Goal: Task Accomplishment & Management: Complete application form

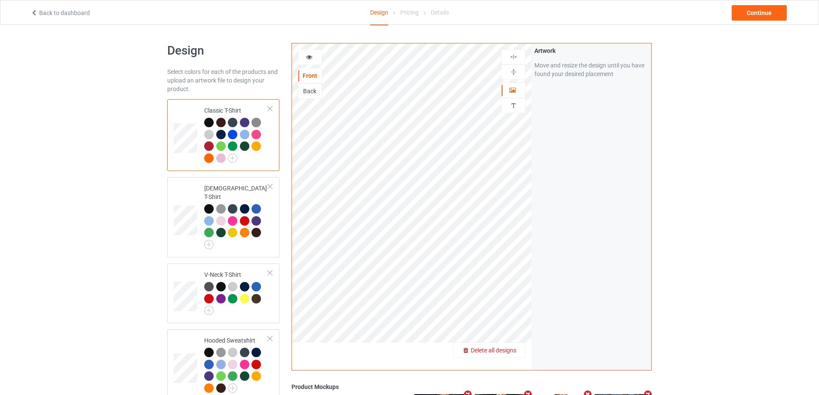
click at [511, 348] on span "Delete all designs" at bounding box center [494, 350] width 46 height 7
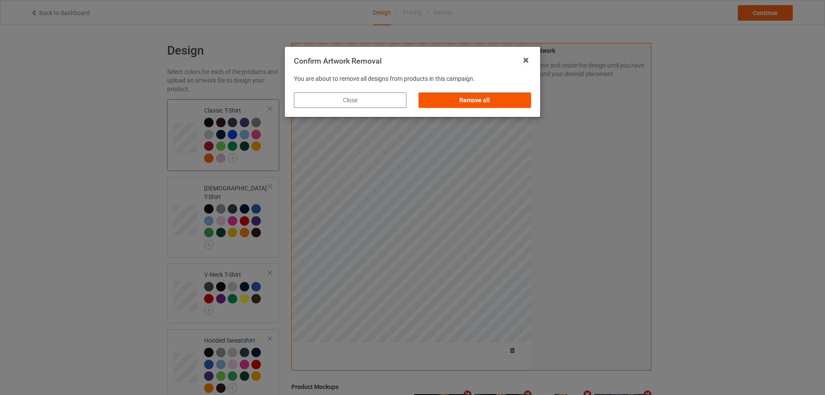
click at [498, 96] on div "Remove all" at bounding box center [475, 99] width 113 height 15
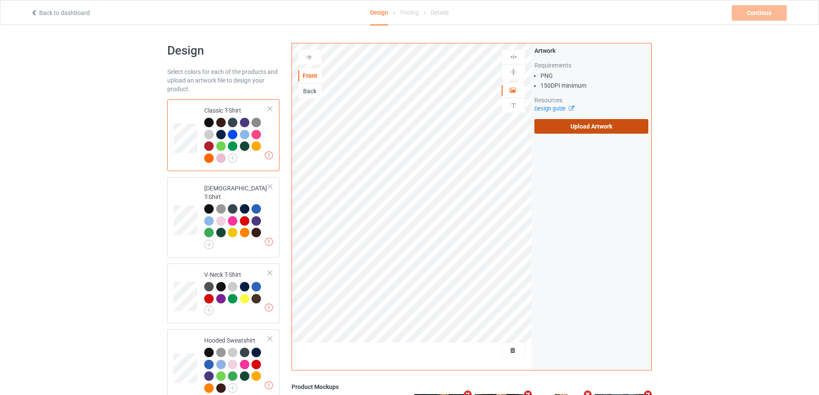
click at [577, 127] on label "Upload Artwork" at bounding box center [591, 126] width 114 height 15
click at [0, 0] on input "Upload Artwork" at bounding box center [0, 0] width 0 height 0
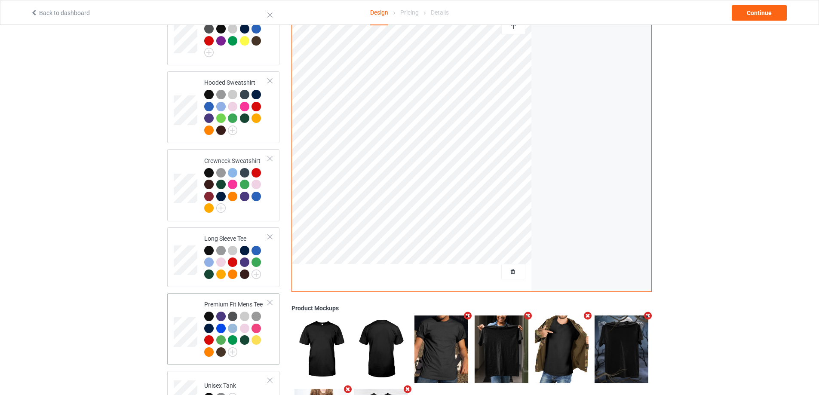
scroll to position [335, 0]
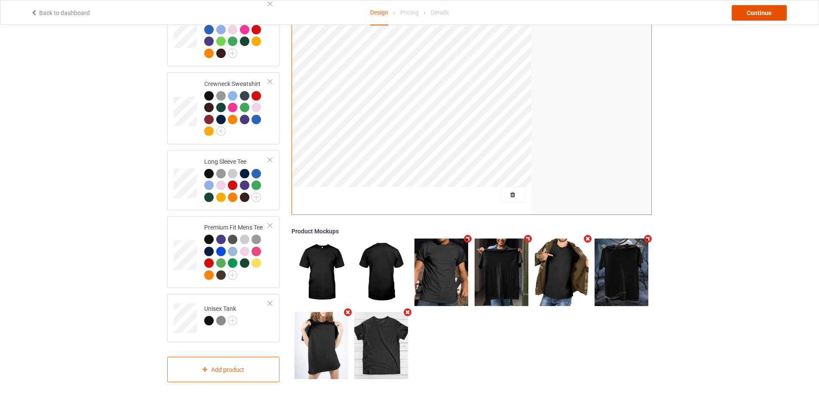
click at [758, 8] on div "Continue" at bounding box center [758, 12] width 55 height 15
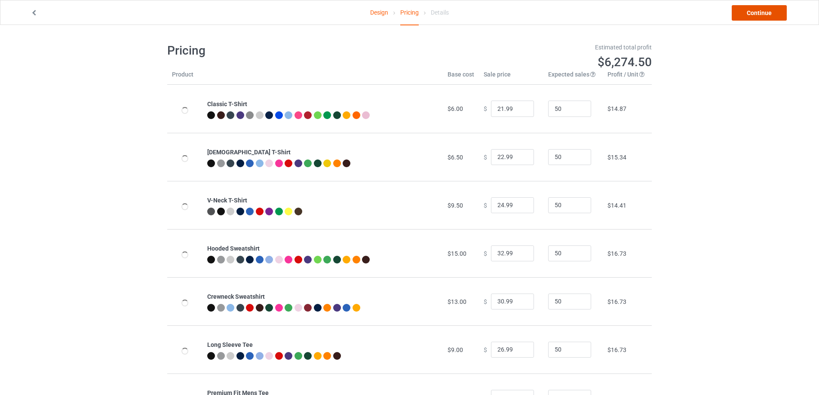
click at [758, 8] on link "Continue" at bounding box center [758, 12] width 55 height 15
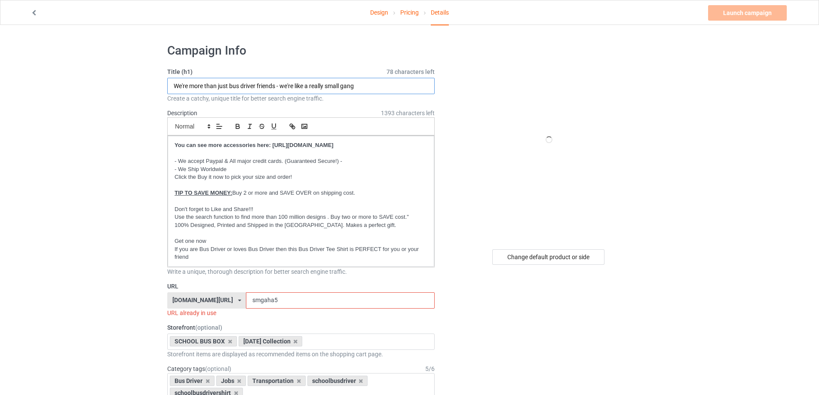
click at [259, 86] on input "We're more than just bus driver friends - we're like a really small gang" at bounding box center [300, 86] width 267 height 16
type input "All school bus drivers love brains"
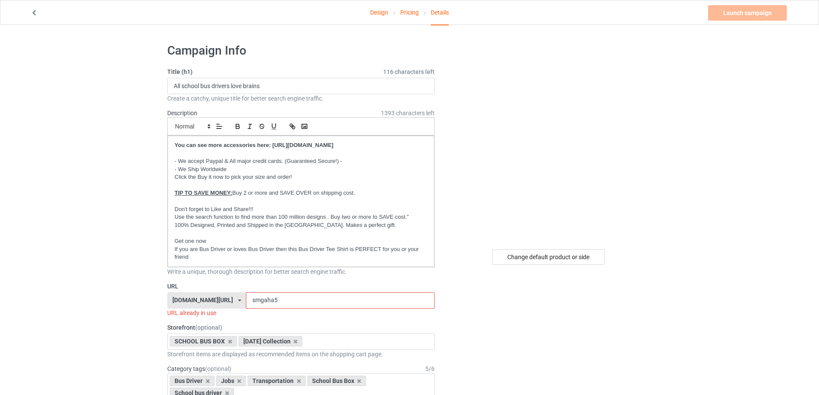
click at [325, 296] on input "smgaha5" at bounding box center [340, 300] width 188 height 16
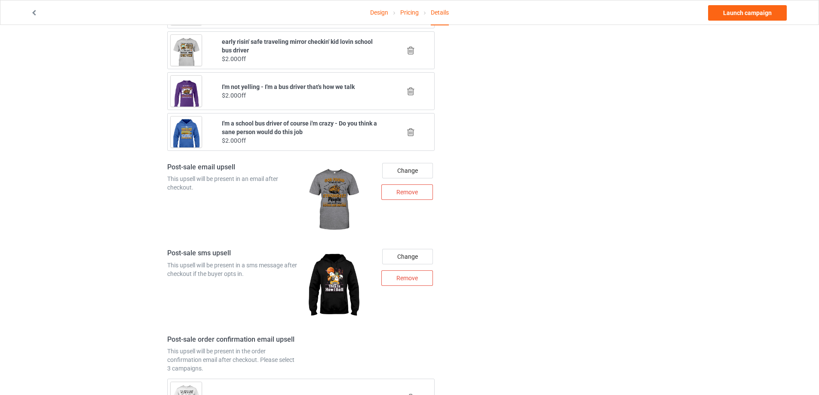
scroll to position [834, 0]
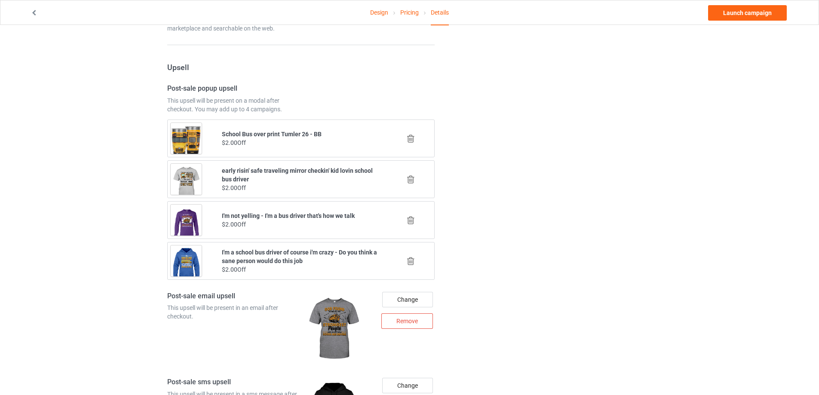
type input "lobra"
click at [413, 140] on icon at bounding box center [410, 138] width 11 height 9
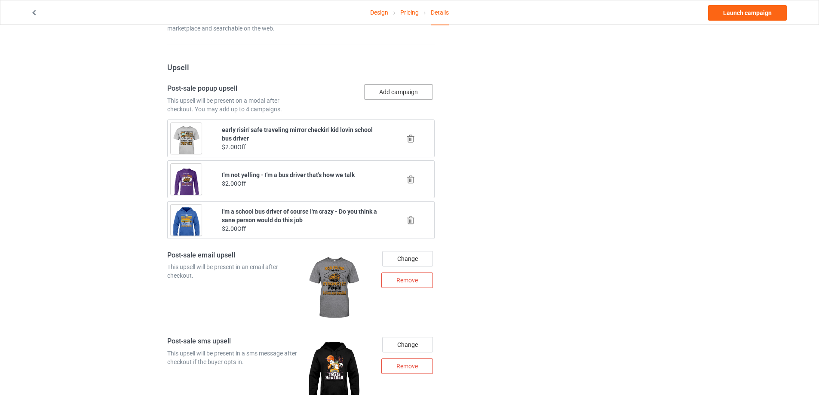
click at [378, 89] on button "Add campaign" at bounding box center [398, 91] width 69 height 15
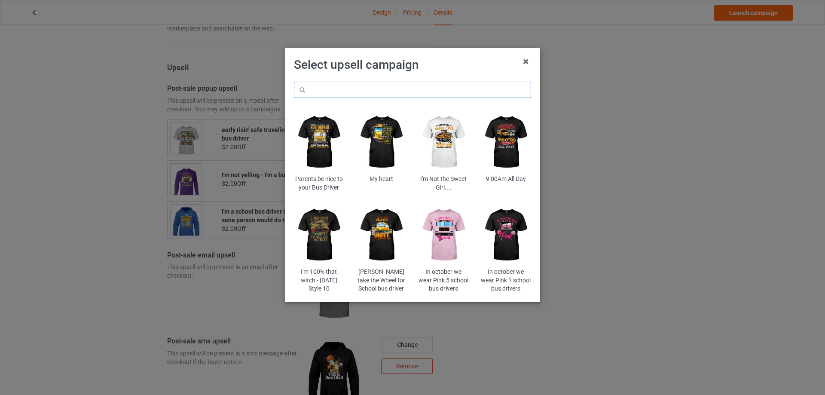
click at [376, 90] on input "text" at bounding box center [412, 90] width 237 height 16
paste input "trahal"
type input "trahal"
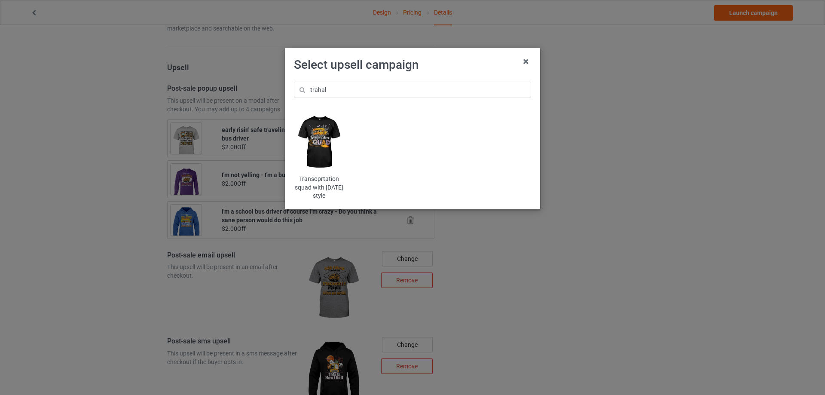
click at [323, 138] on img at bounding box center [319, 142] width 50 height 63
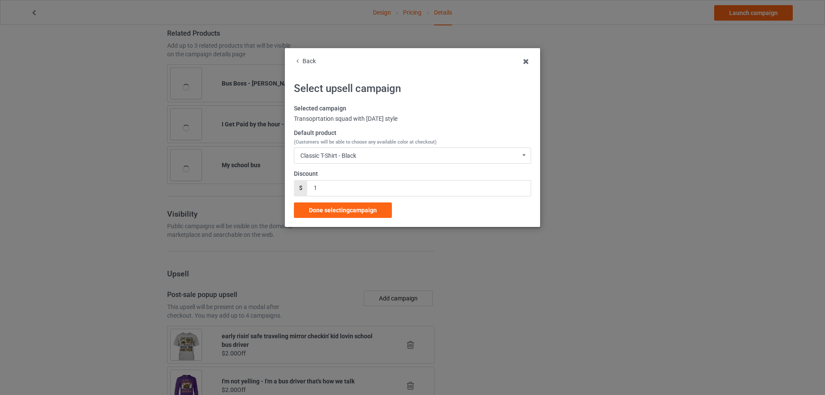
scroll to position [834, 0]
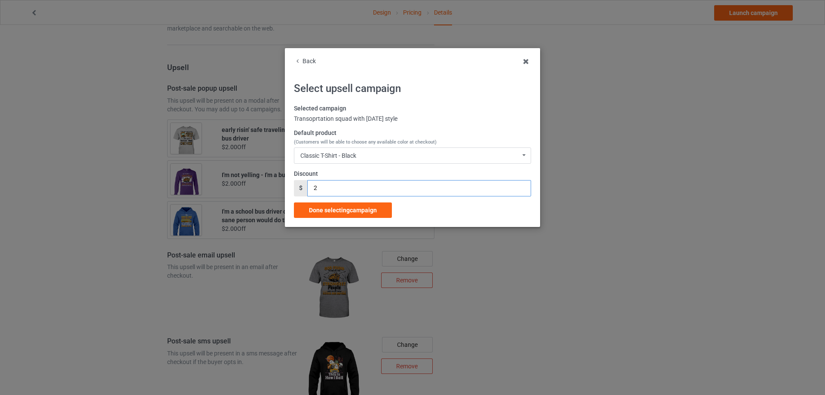
type input "2"
click at [523, 186] on input "2" at bounding box center [418, 188] width 223 height 16
click at [376, 211] on span "Done selecting campaign" at bounding box center [343, 210] width 68 height 7
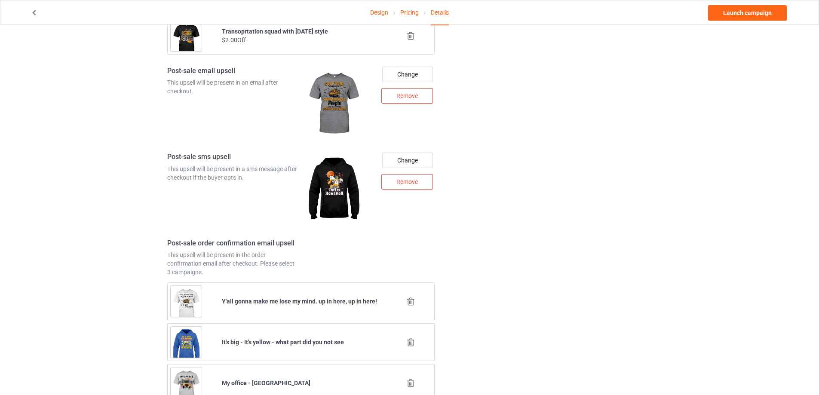
scroll to position [1135, 0]
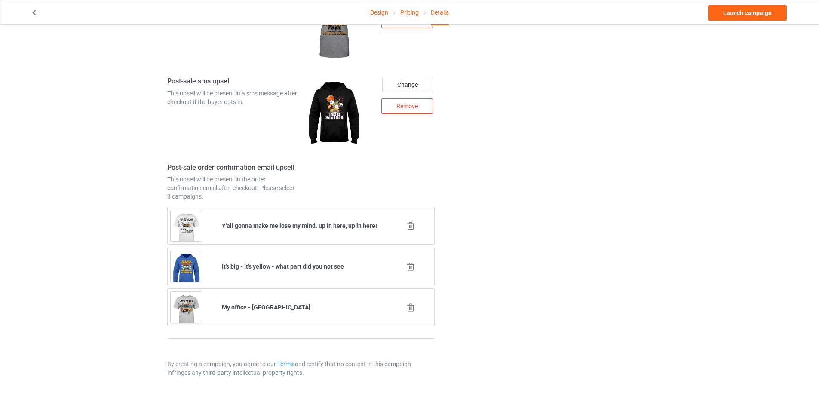
click at [409, 226] on icon at bounding box center [410, 225] width 11 height 9
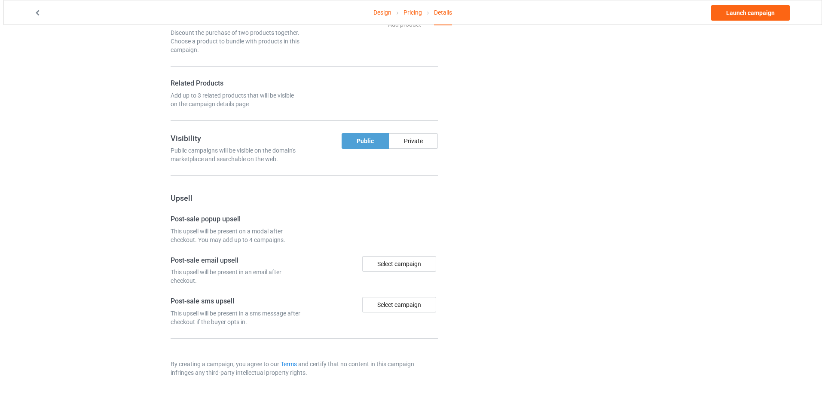
scroll to position [1094, 0]
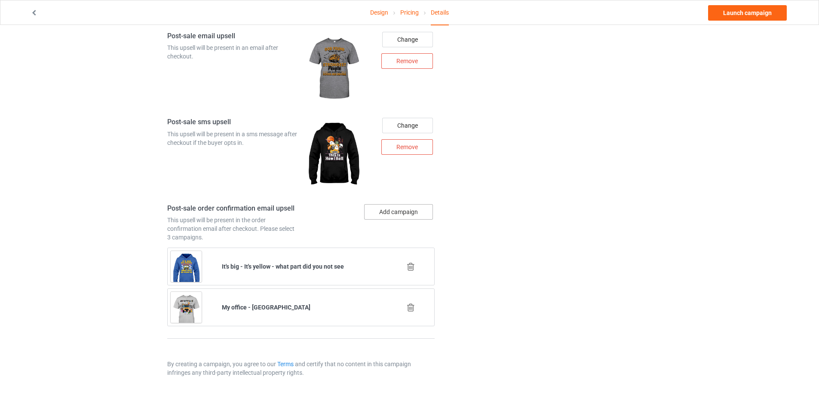
click at [401, 218] on button "Add campaign" at bounding box center [398, 211] width 69 height 15
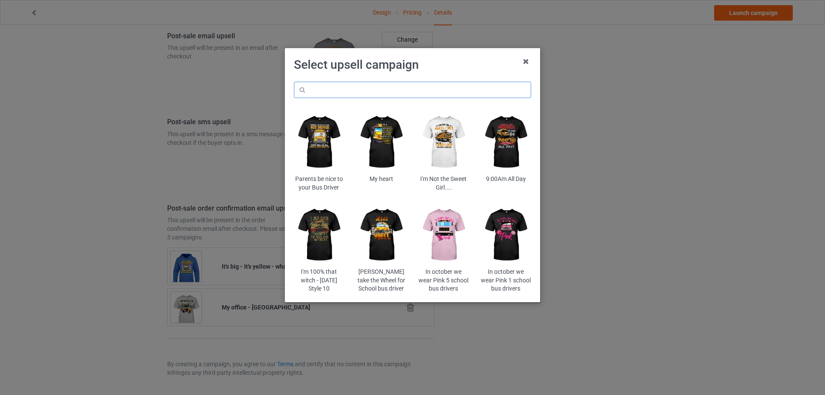
click at [359, 89] on input "text" at bounding box center [412, 90] width 237 height 16
paste input "[PERSON_NAME]"
type input "[PERSON_NAME]"
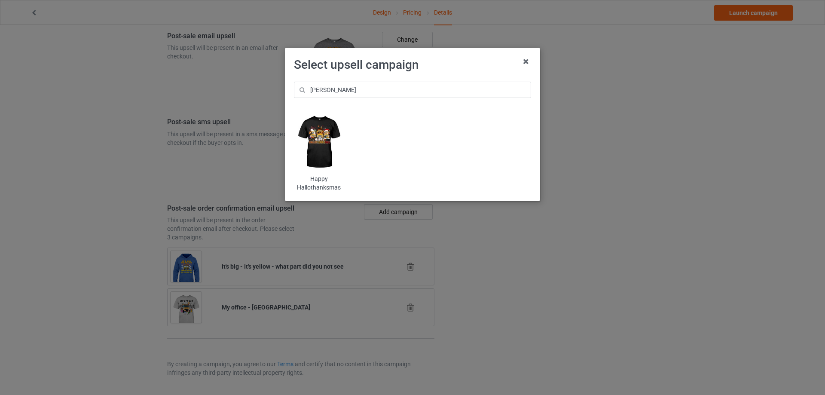
click at [321, 145] on img at bounding box center [319, 142] width 50 height 63
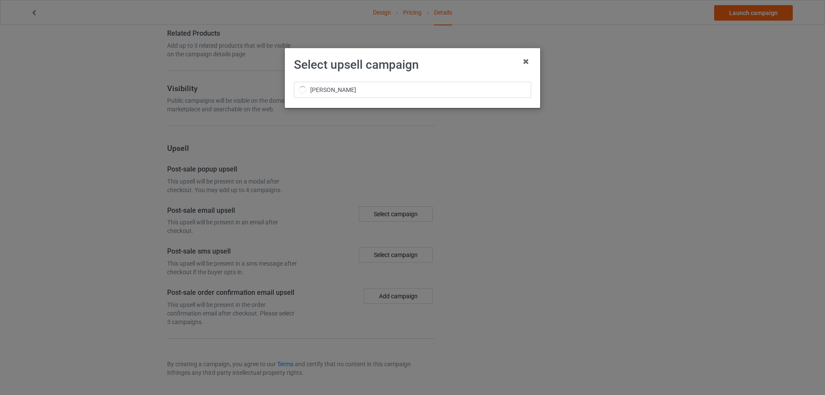
scroll to position [628, 0]
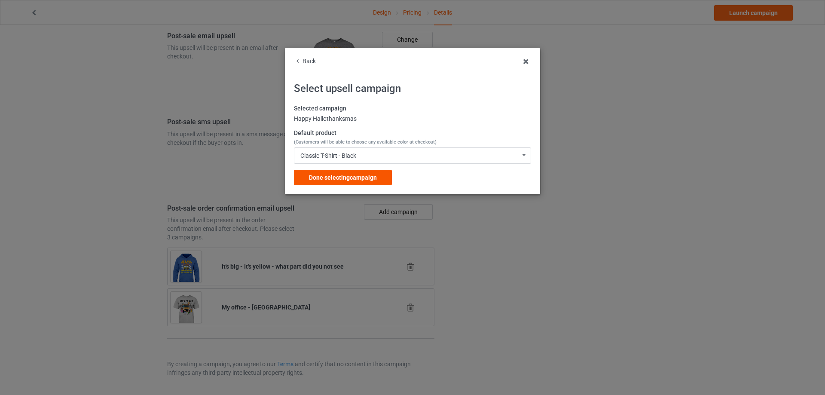
click at [339, 176] on span "Done selecting campaign" at bounding box center [343, 177] width 68 height 7
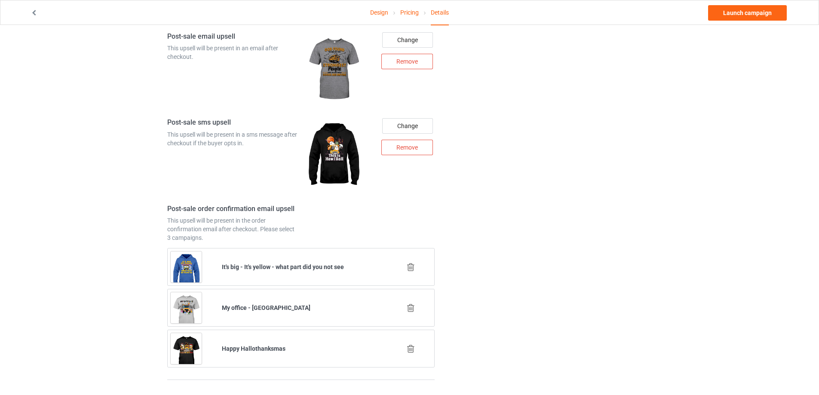
scroll to position [1135, 0]
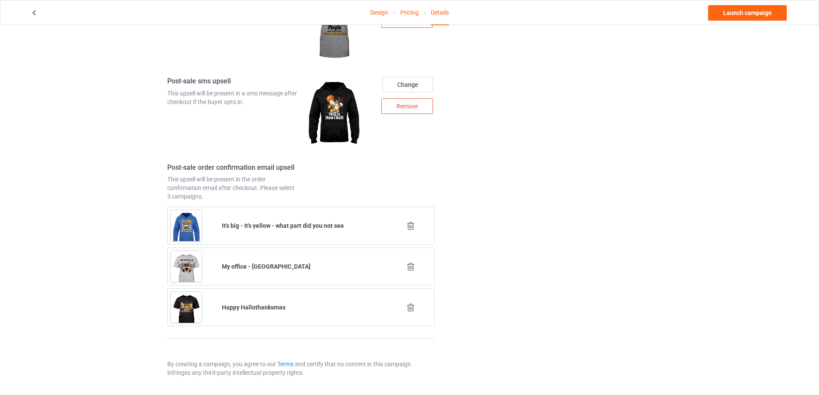
click at [408, 269] on icon at bounding box center [410, 266] width 11 height 9
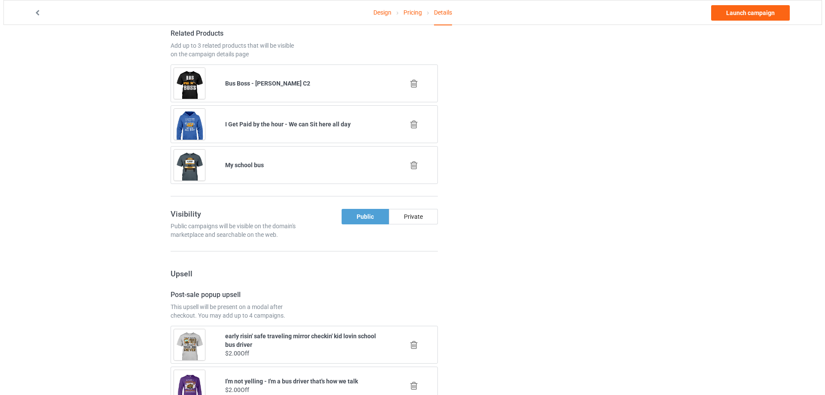
scroll to position [1094, 0]
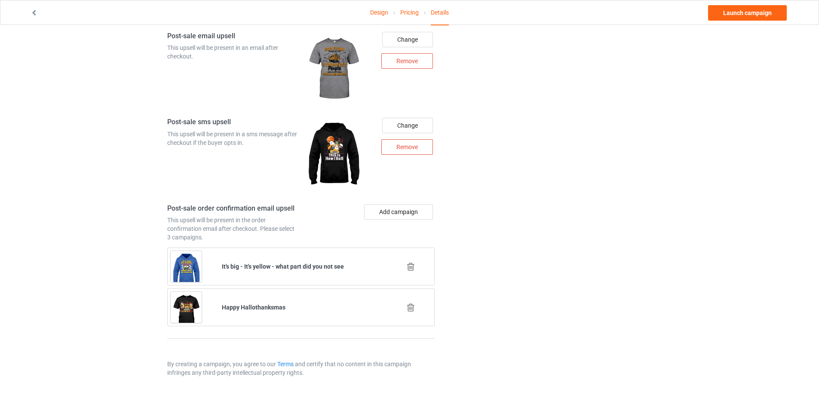
click at [398, 210] on button "Add campaign" at bounding box center [398, 211] width 69 height 15
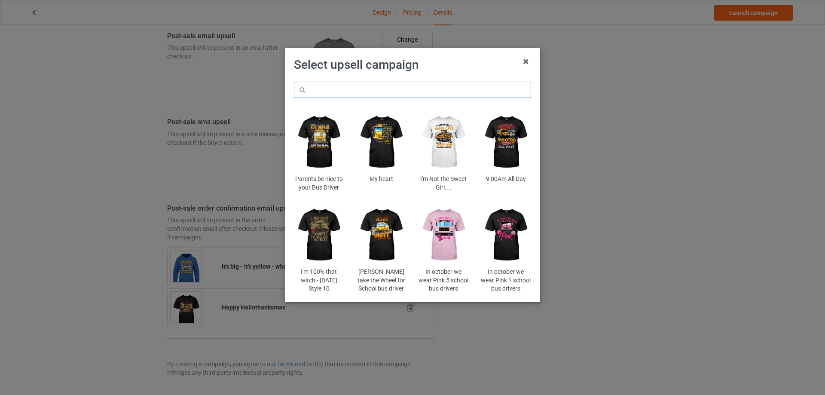
click at [357, 91] on input "text" at bounding box center [412, 90] width 237 height 16
type input "nut"
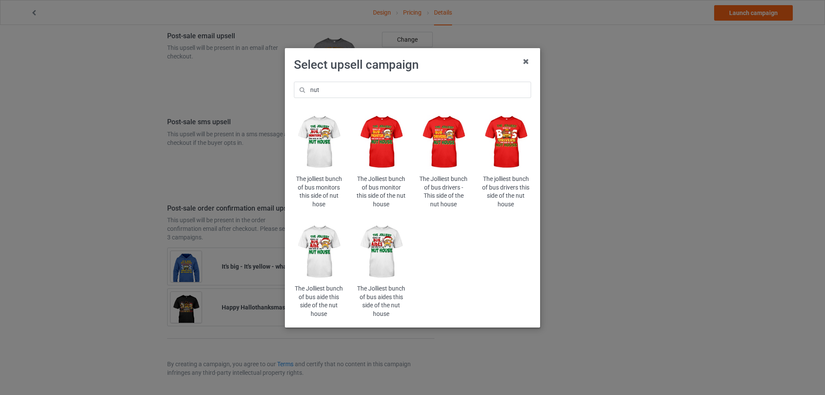
click at [503, 138] on img at bounding box center [506, 142] width 50 height 63
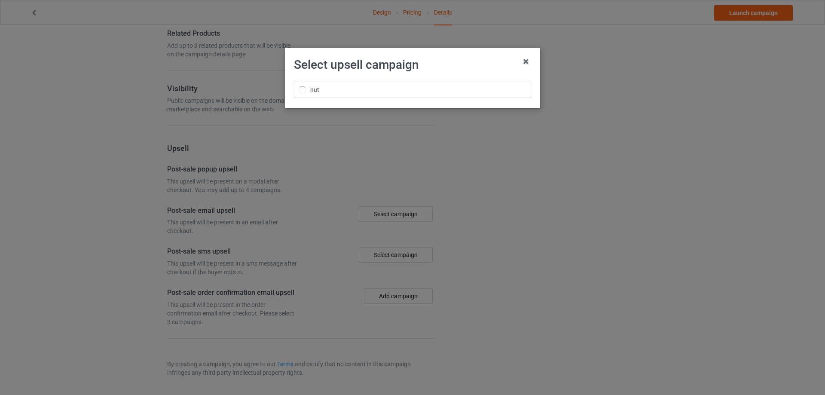
scroll to position [628, 0]
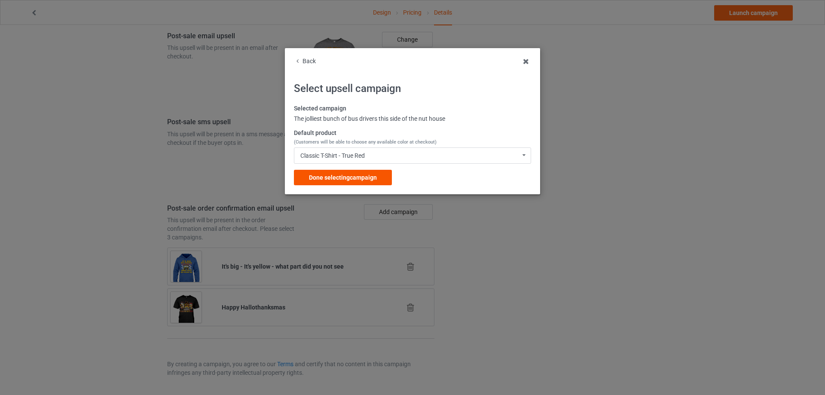
click at [324, 180] on span "Done selecting campaign" at bounding box center [343, 177] width 68 height 7
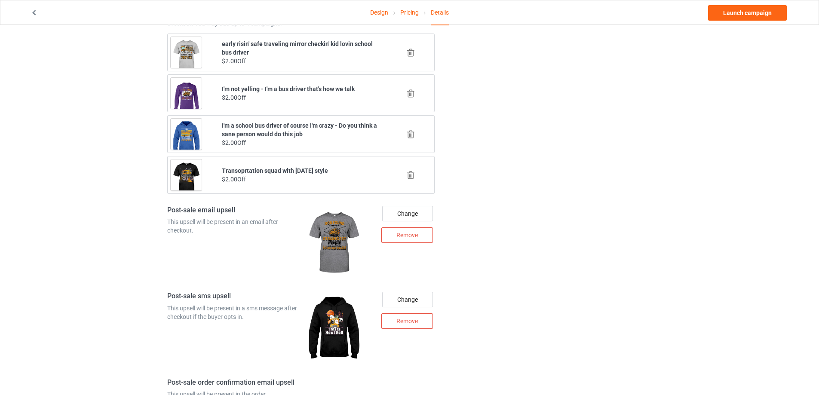
scroll to position [877, 0]
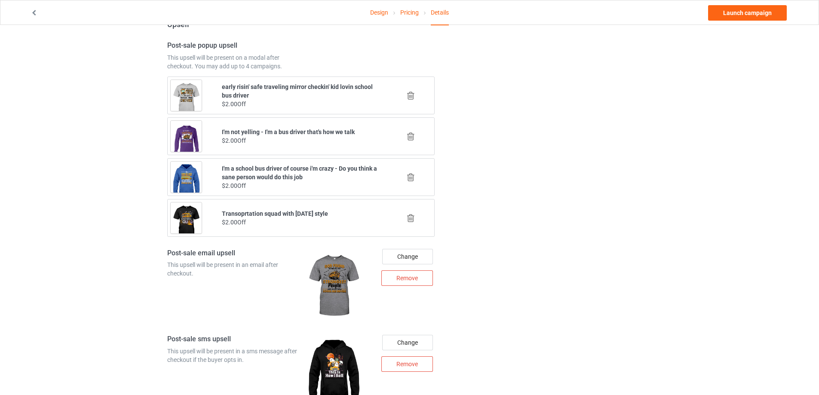
click at [409, 95] on icon at bounding box center [410, 95] width 11 height 9
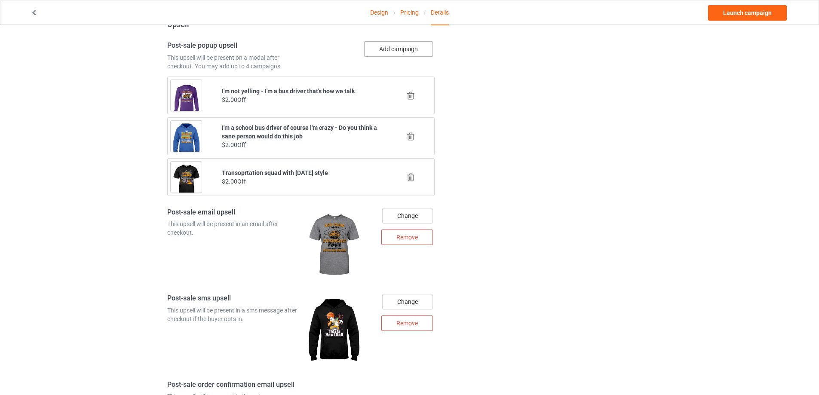
click at [405, 53] on button "Add campaign" at bounding box center [398, 48] width 69 height 15
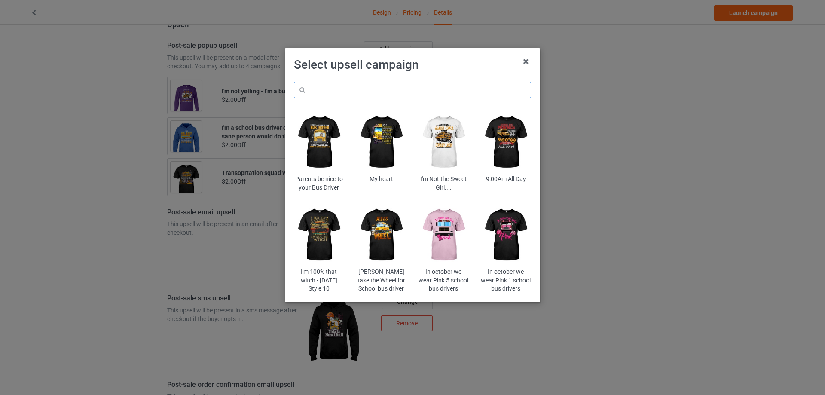
click at [384, 97] on input "text" at bounding box center [412, 90] width 237 height 16
type input "m"
type input "nightmare"
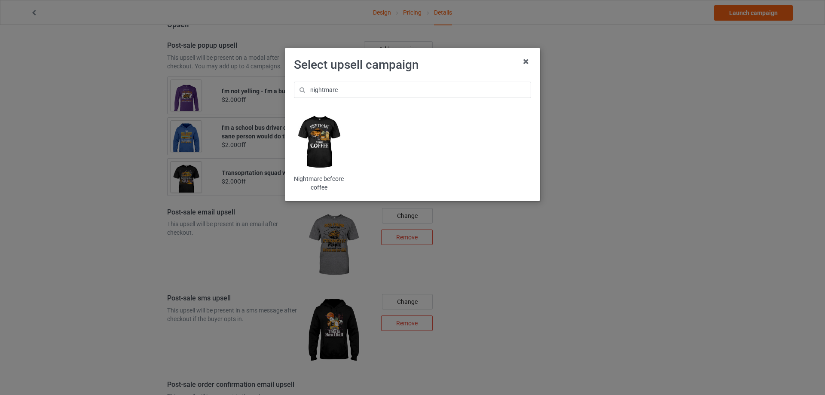
click at [322, 137] on img at bounding box center [319, 142] width 50 height 63
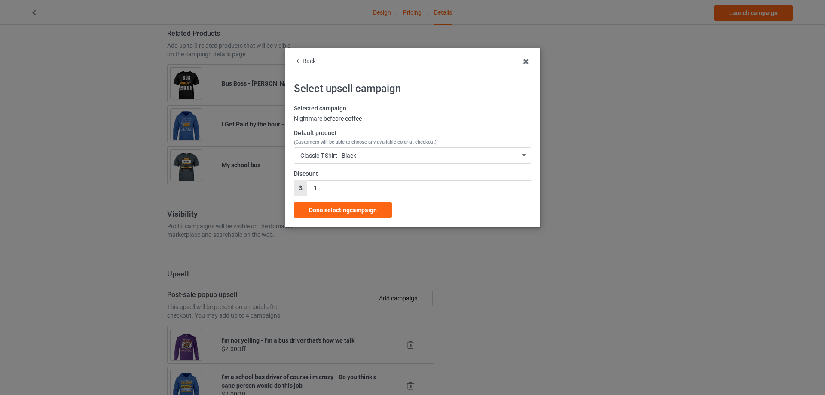
scroll to position [877, 0]
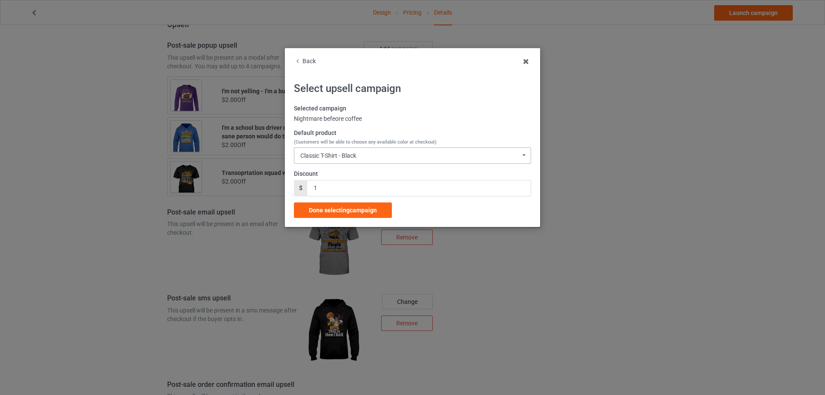
click at [366, 154] on div "Classic T-Shirt - Black Classic T-Shirt - Black Classic T-Shirt - Athletic Heat…" at bounding box center [412, 155] width 237 height 16
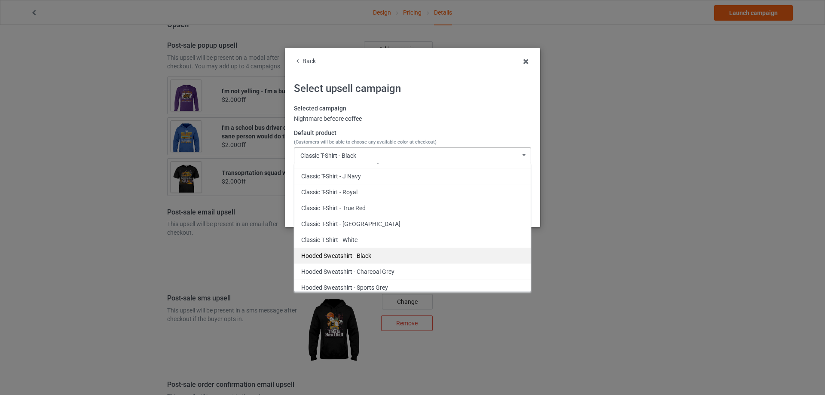
scroll to position [0, 0]
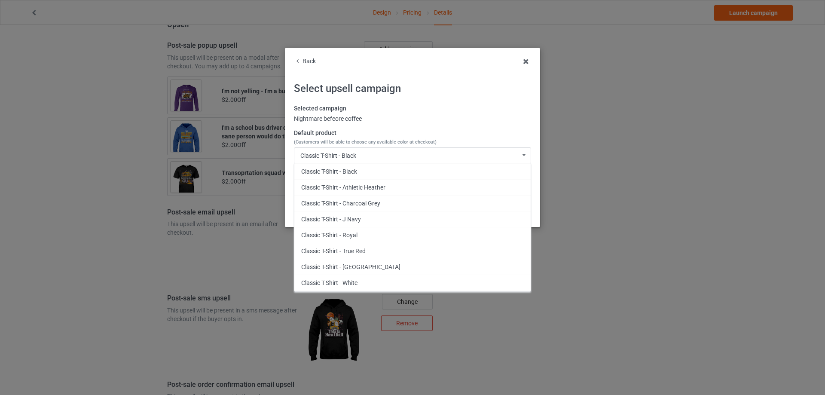
click at [418, 101] on div "Back Select upsell campaign Selected campaign Nightmare befeore coffee Default …" at bounding box center [412, 137] width 237 height 161
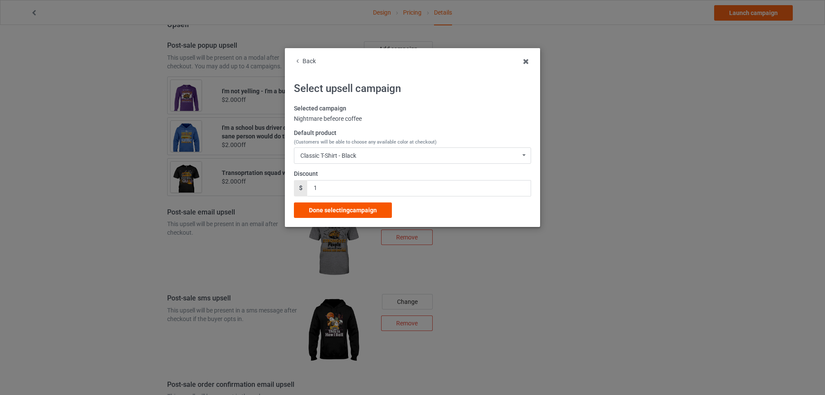
click at [365, 214] on div "Done selecting campaign" at bounding box center [343, 209] width 98 height 15
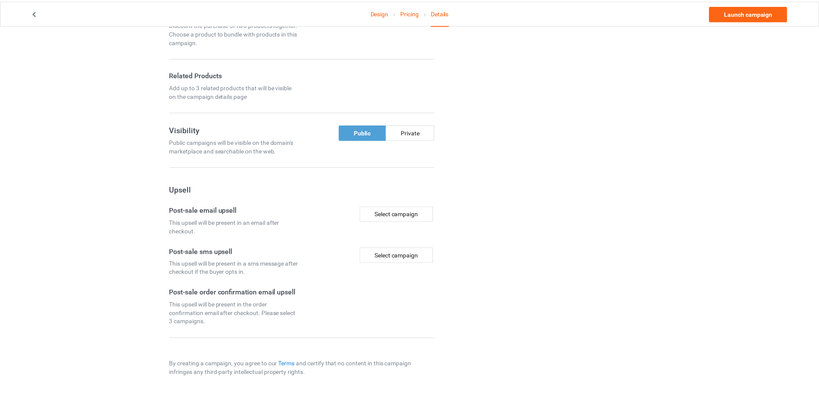
scroll to position [587, 0]
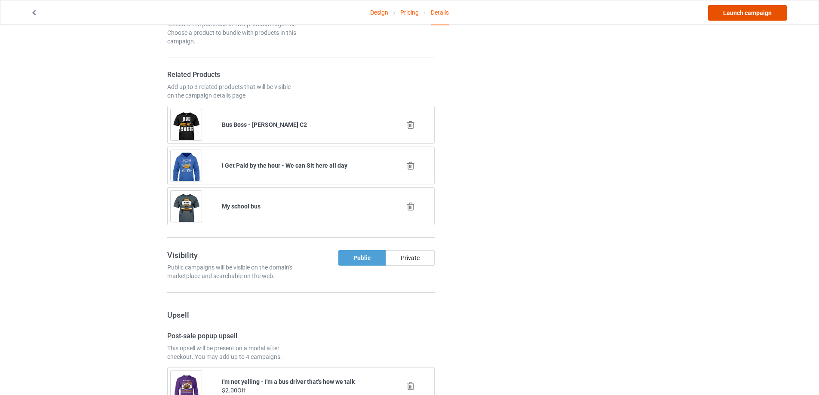
click at [726, 13] on link "Launch campaign" at bounding box center [747, 12] width 79 height 15
